Goal: Task Accomplishment & Management: Manage account settings

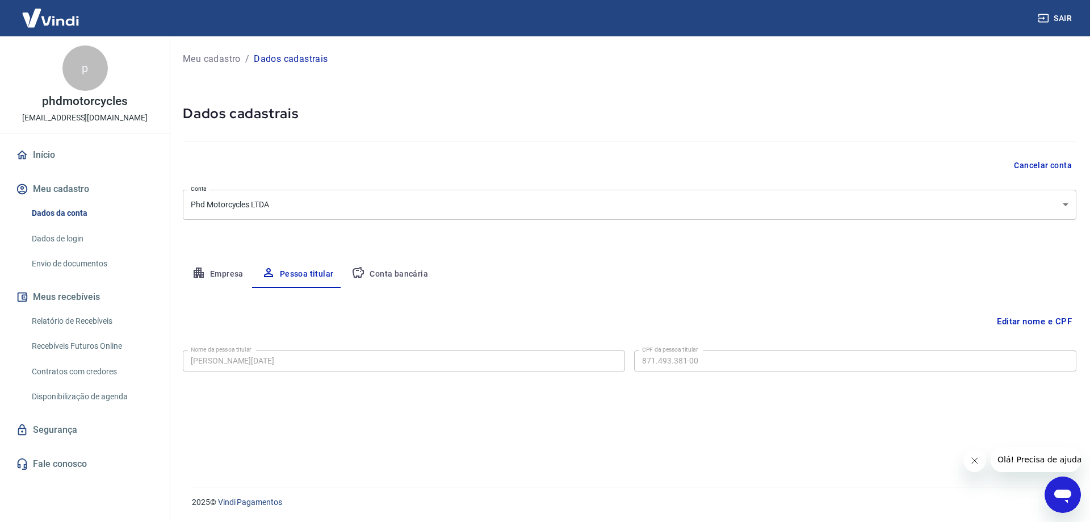
click at [79, 263] on link "Envio de documentos" at bounding box center [91, 263] width 129 height 23
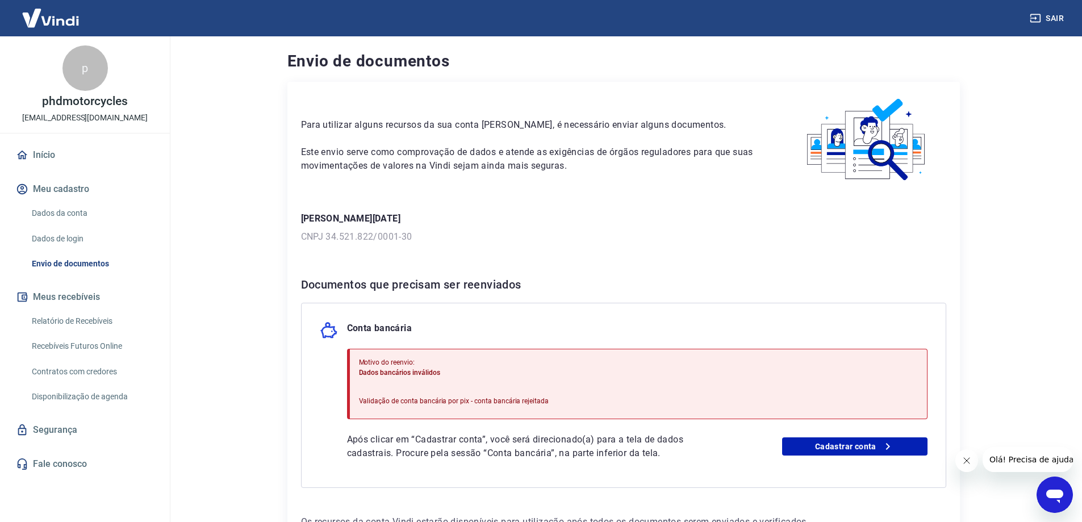
scroll to position [83, 0]
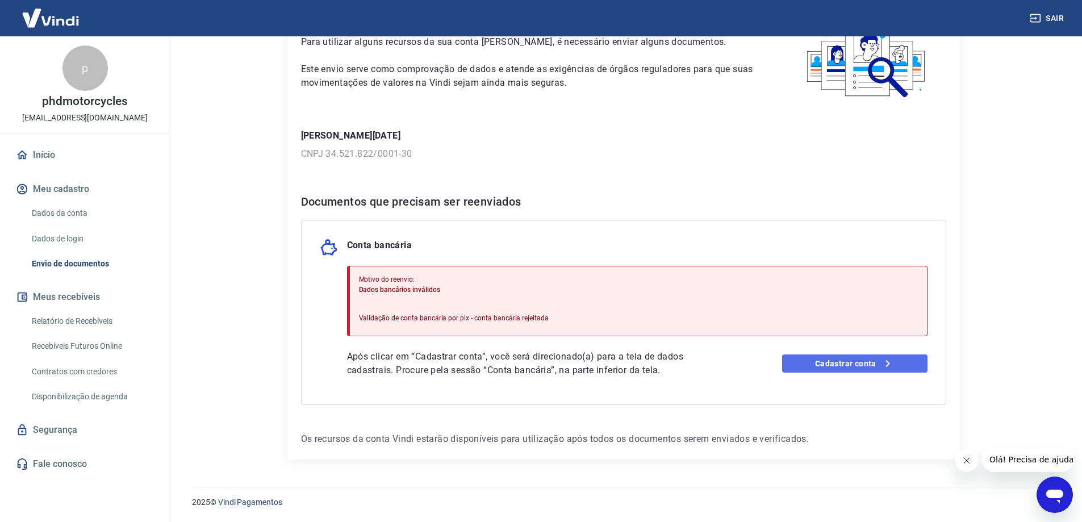
click at [872, 363] on link "Cadastrar conta" at bounding box center [854, 363] width 145 height 18
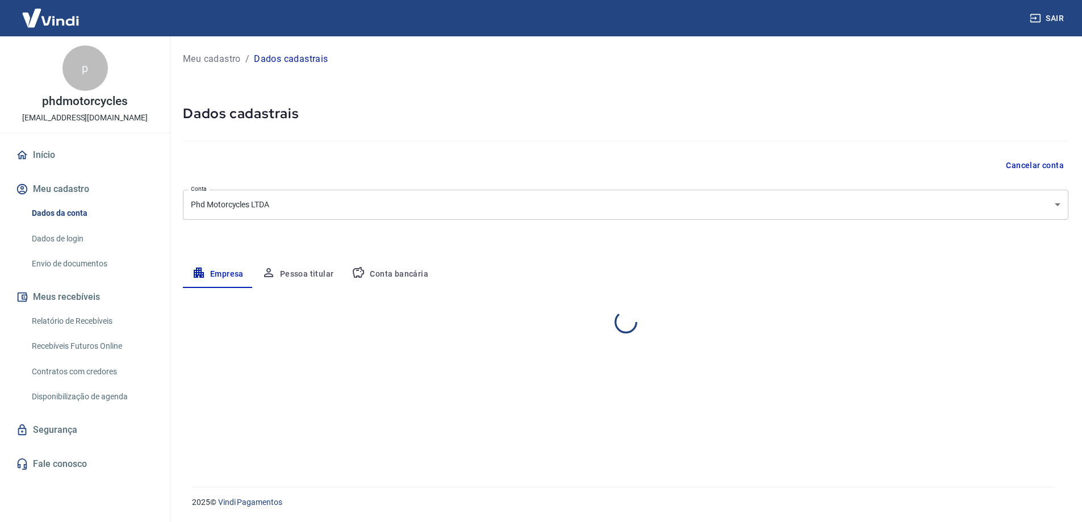
select select "MT"
select select "business"
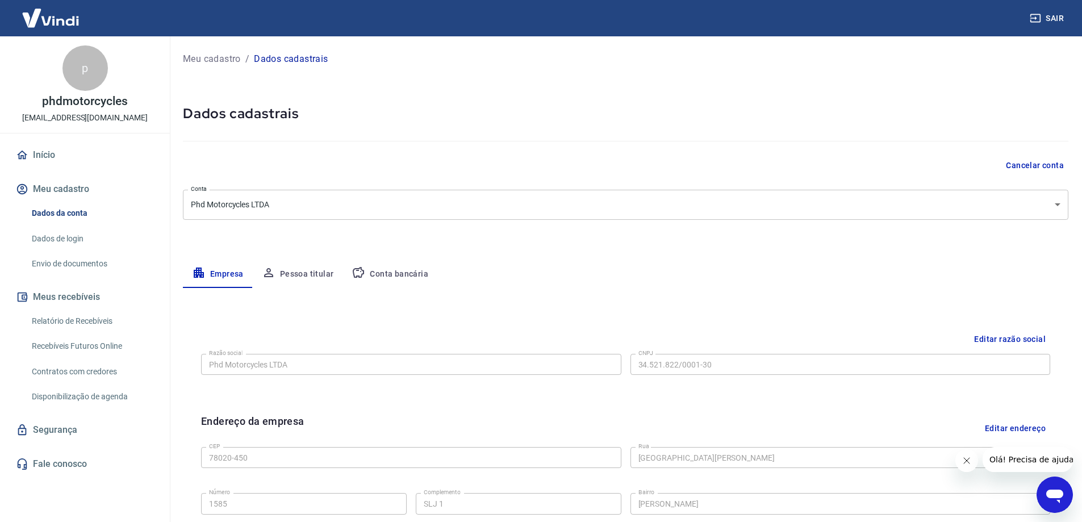
click at [767, 416] on div "Endereço da empresa Editar endereço" at bounding box center [625, 427] width 849 height 29
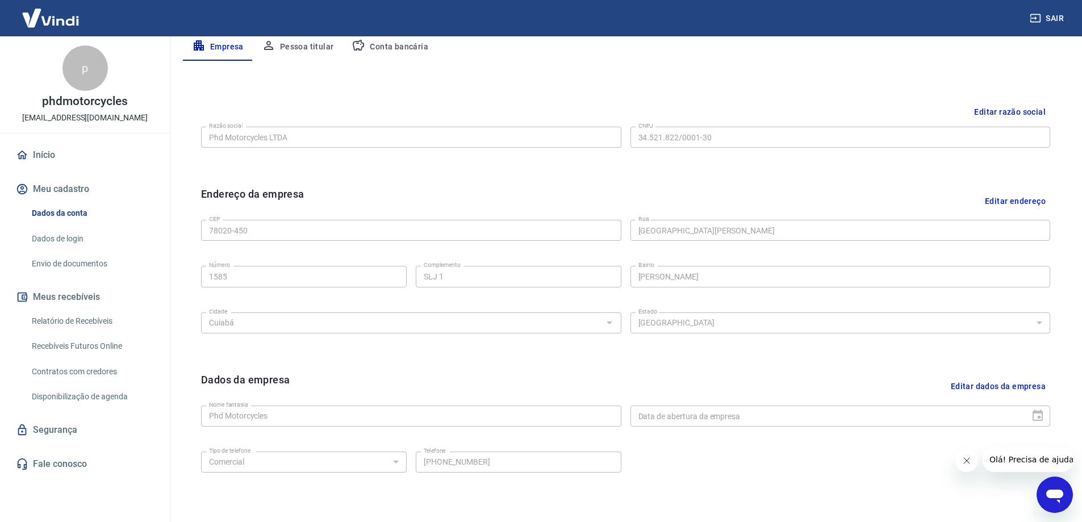
scroll to position [297, 0]
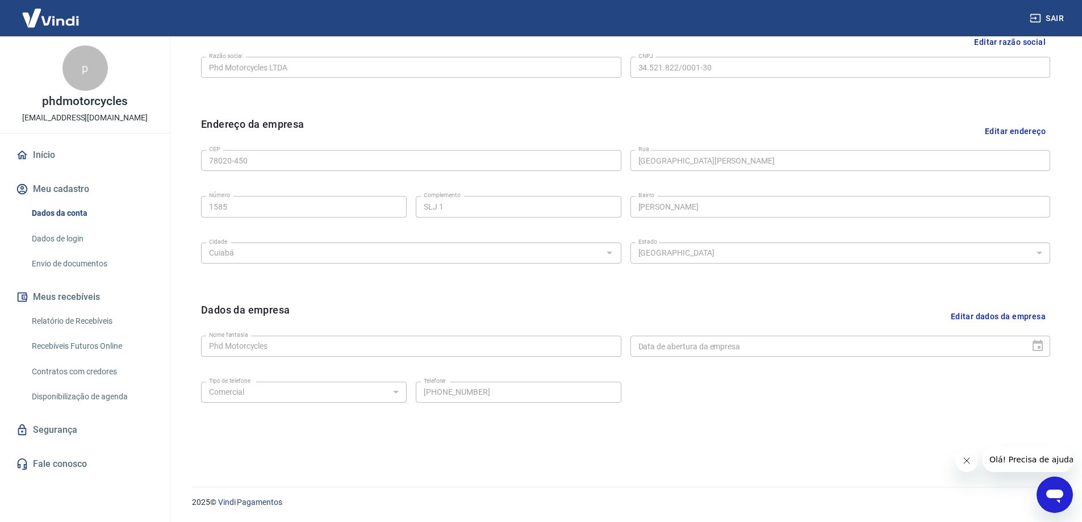
click at [54, 262] on link "Envio de documentos" at bounding box center [91, 263] width 129 height 23
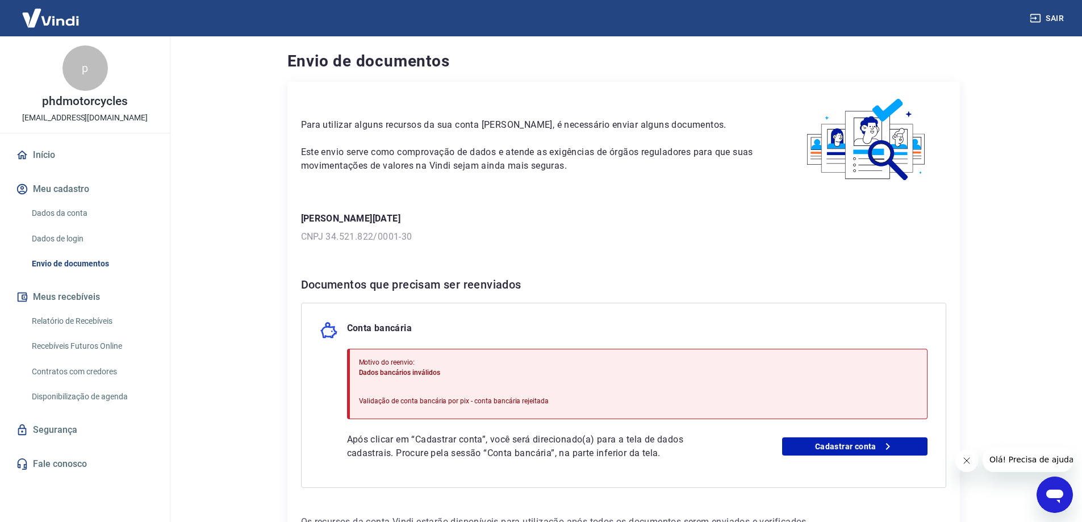
scroll to position [83, 0]
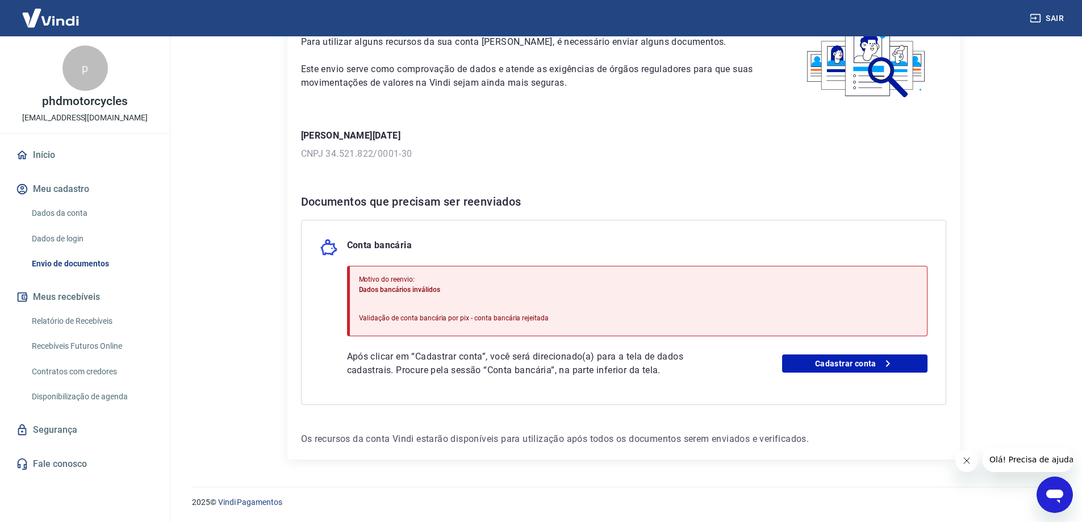
click at [345, 365] on div "Conta bancária Motivo do reenvio: Dados bancários inválidos Validação de conta …" at bounding box center [623, 312] width 645 height 185
click at [362, 353] on p "Após clicar em “Cadastrar conta”, você será direcionado(a) para a tela de dados…" at bounding box center [535, 363] width 377 height 27
click at [366, 325] on div "Motivo do reenvio: Dados bancários inválidos Validação de conta bancária por pi…" at bounding box center [454, 301] width 190 height 62
click at [368, 317] on p "Validação de conta bancária por pix - conta bancária rejeitada" at bounding box center [454, 318] width 190 height 10
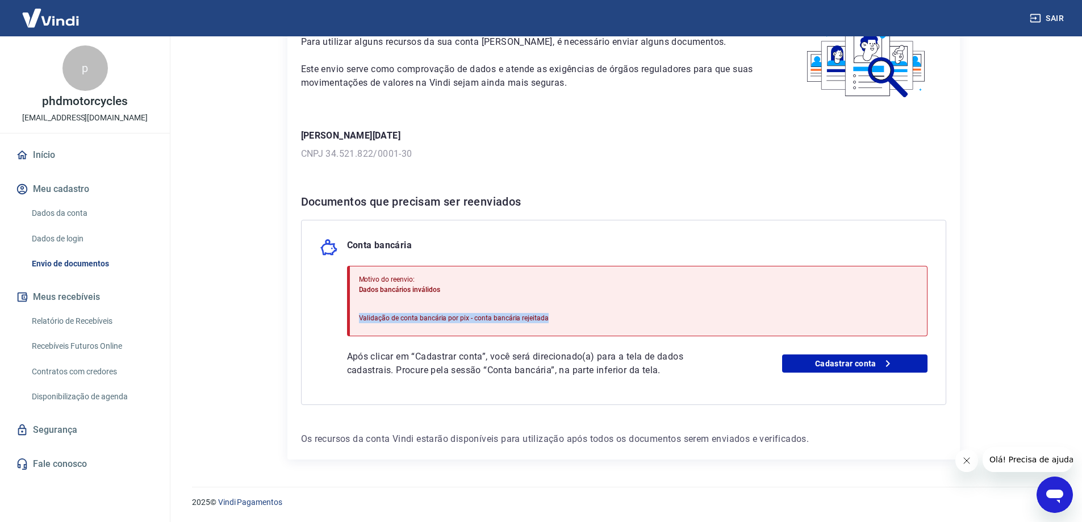
click at [368, 317] on p "Validação de conta bancária por pix - conta bancária rejeitada" at bounding box center [454, 318] width 190 height 10
drag, startPoint x: 462, startPoint y: 282, endPoint x: 467, endPoint y: 280, distance: 5.9
click at [463, 282] on p "Motivo do reenvio:" at bounding box center [454, 279] width 190 height 10
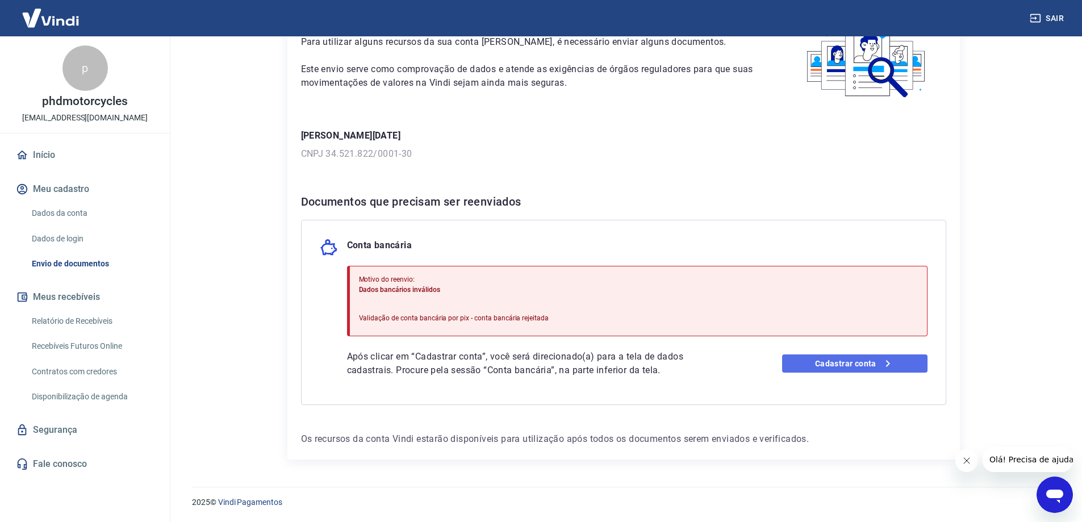
click at [842, 359] on link "Cadastrar conta" at bounding box center [854, 363] width 145 height 18
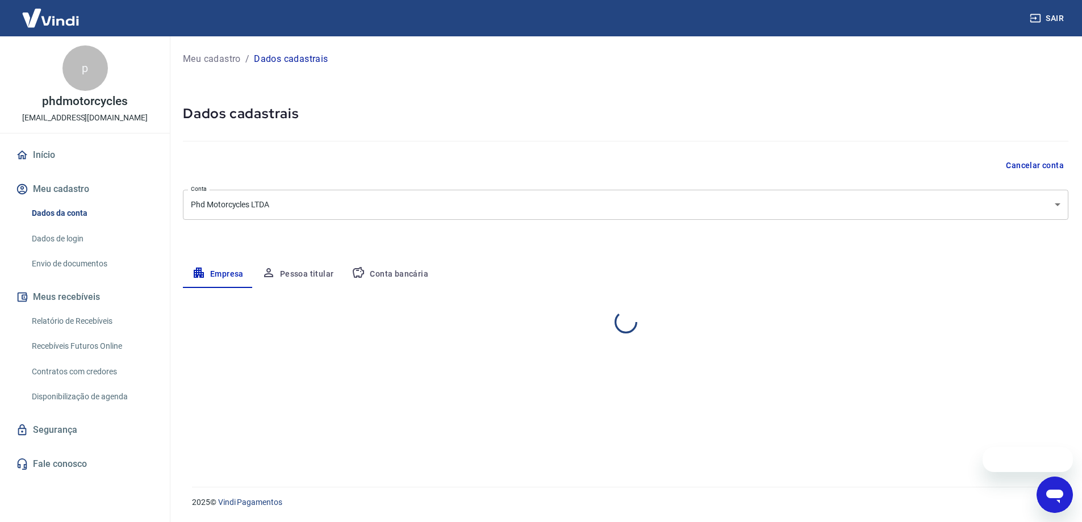
select select "MT"
select select "business"
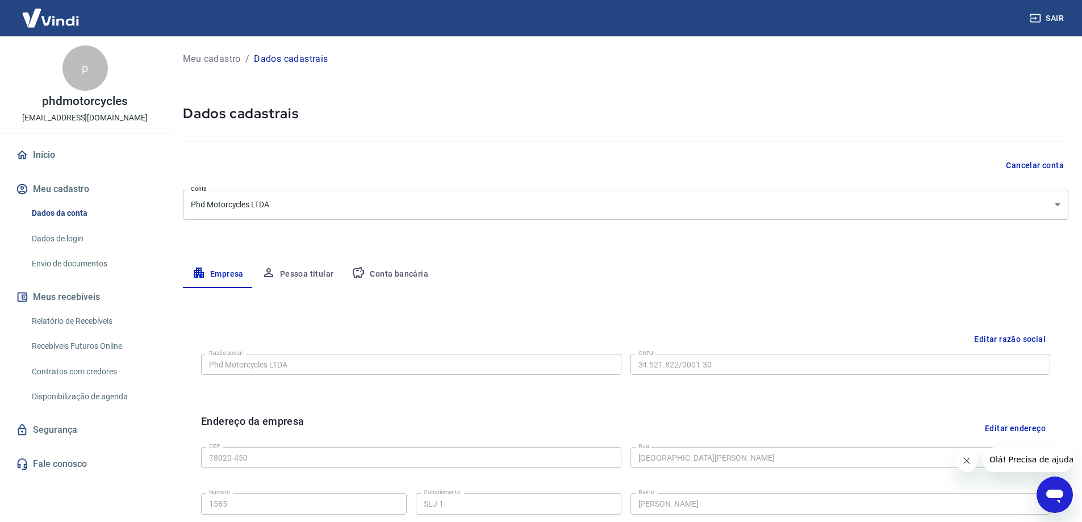
click at [406, 267] on button "Conta bancária" at bounding box center [389, 274] width 95 height 27
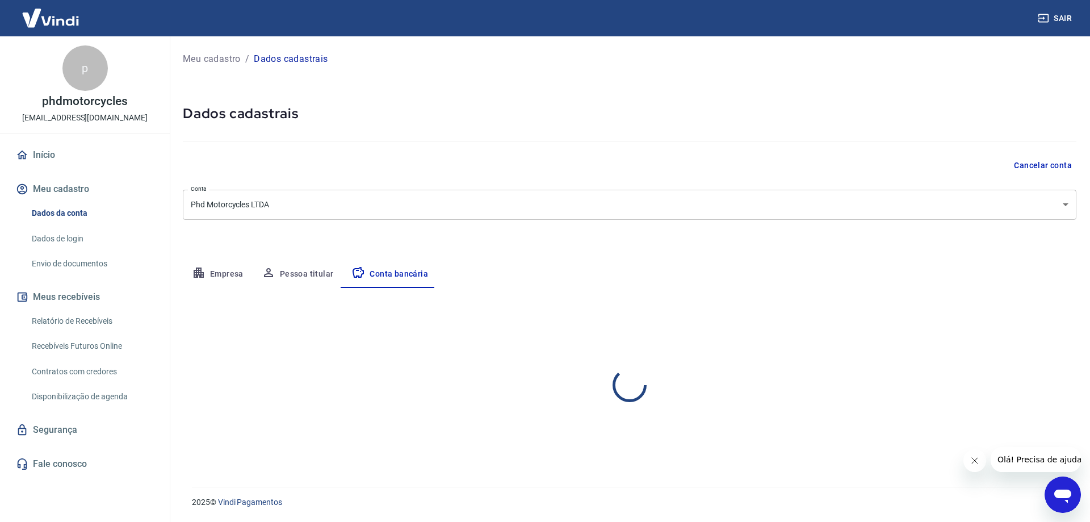
select select "1"
click at [1000, 313] on button "Editar conta bancária" at bounding box center [1029, 322] width 95 height 22
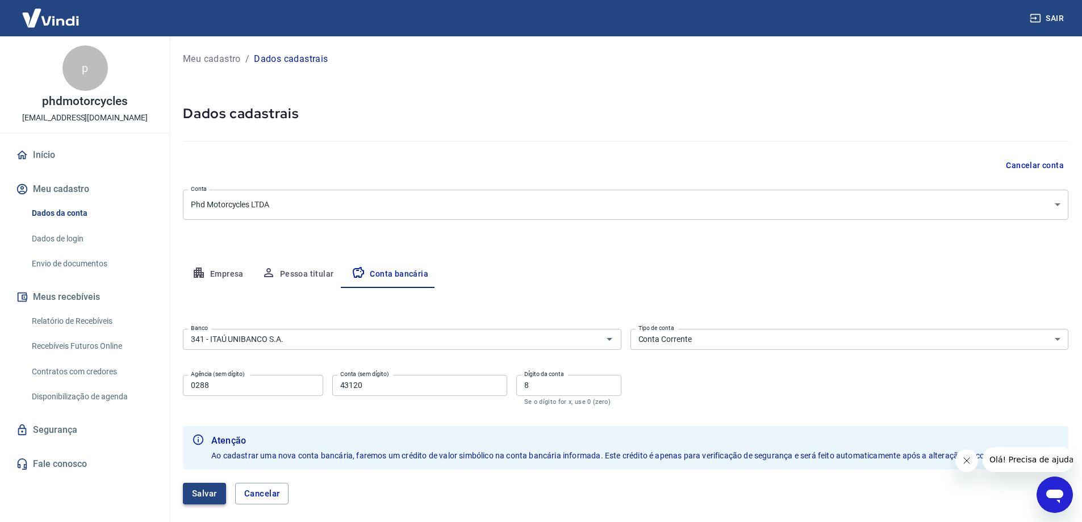
click at [215, 498] on button "Salvar" at bounding box center [204, 494] width 43 height 22
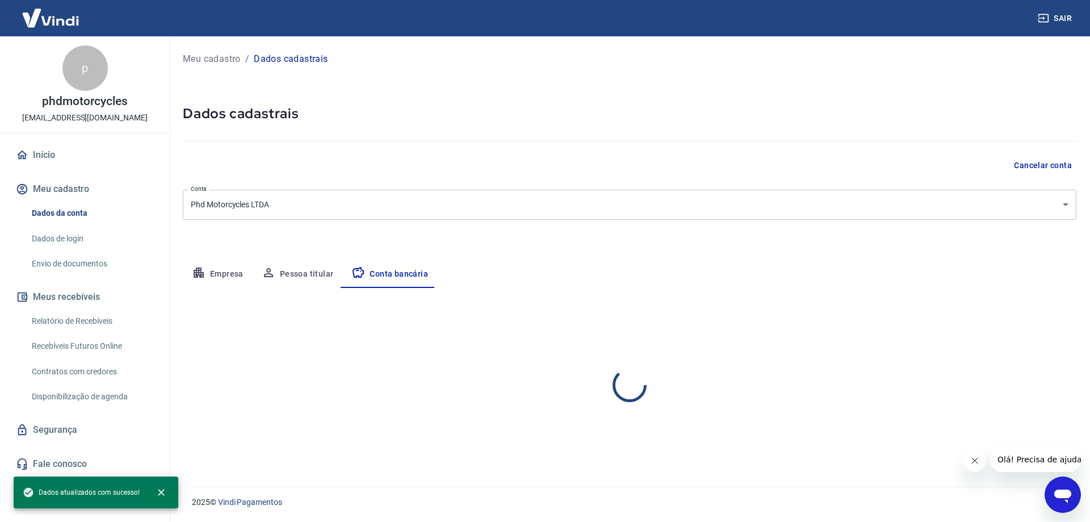
select select "1"
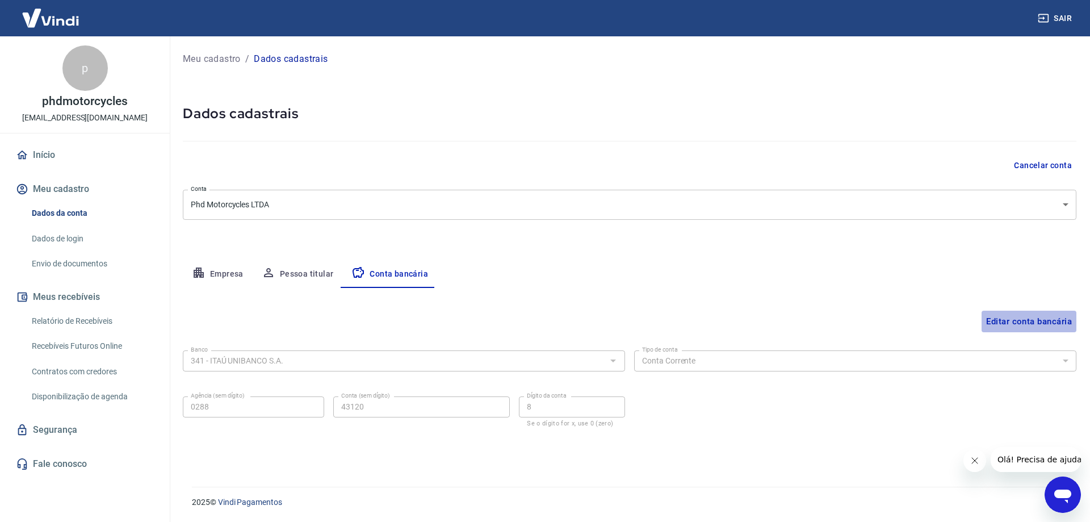
click at [1037, 316] on button "Editar conta bancária" at bounding box center [1029, 322] width 95 height 22
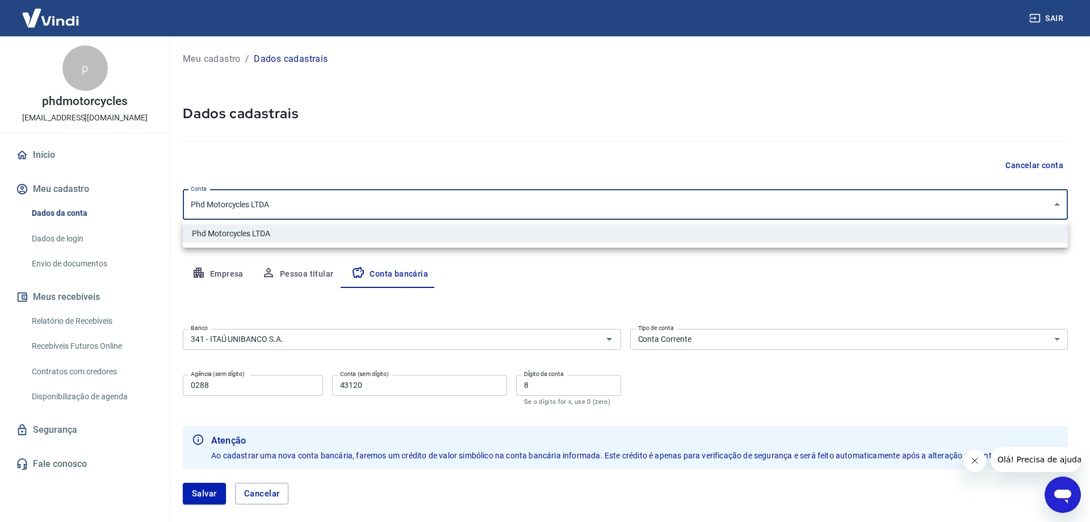
click at [1060, 209] on body "Sair p phdmotorcycles phdmotorcycles@gmail.com Início Meu cadastro Dados da con…" at bounding box center [545, 261] width 1090 height 522
click at [846, 190] on div at bounding box center [545, 261] width 1090 height 522
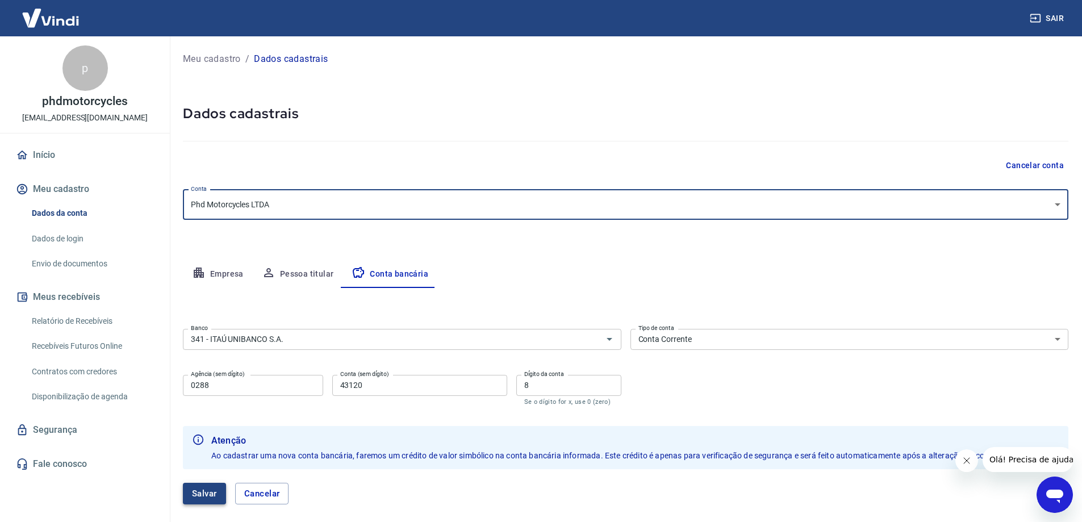
click at [197, 486] on button "Salvar" at bounding box center [204, 494] width 43 height 22
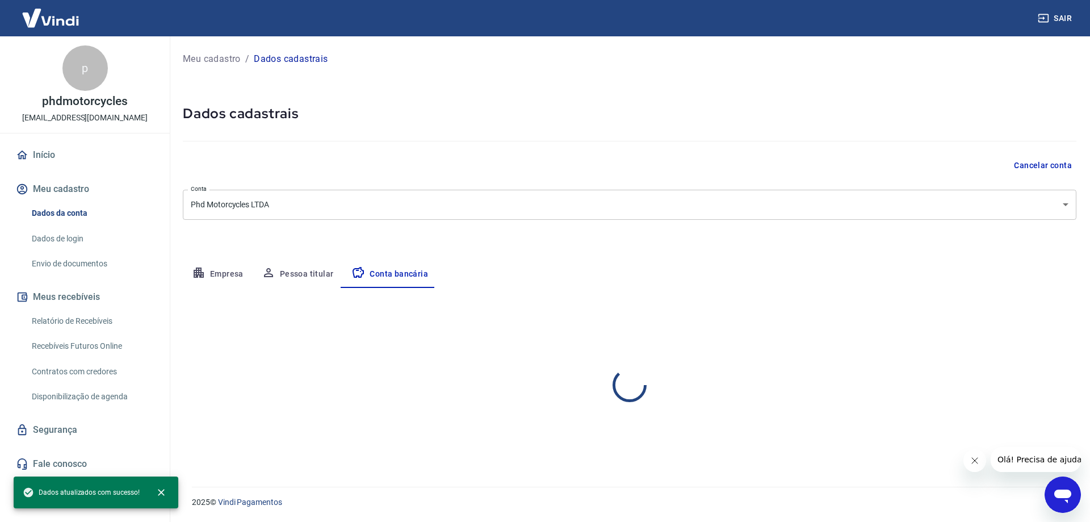
select select "1"
